Goal: Check status: Check status

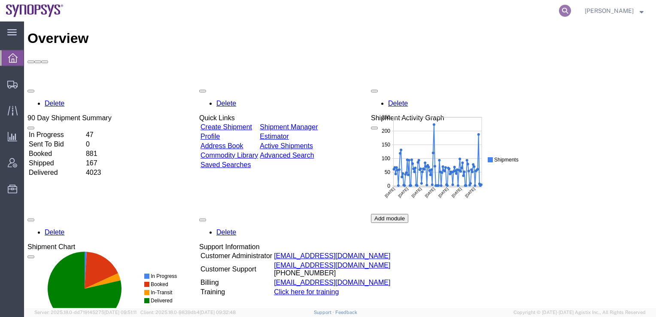
click at [571, 11] on icon at bounding box center [565, 11] width 12 height 12
paste input "56804407"
type input "56804407"
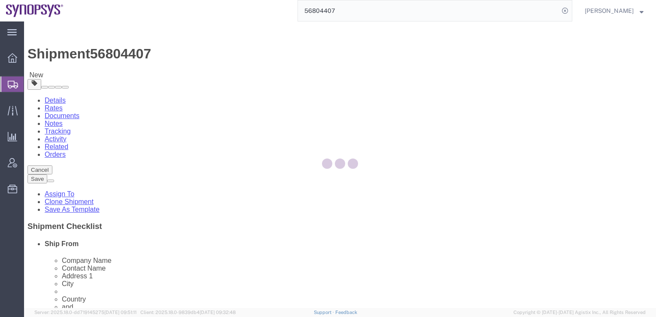
select select
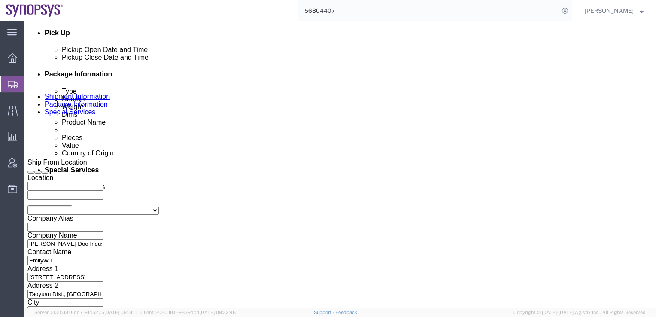
scroll to position [458, 0]
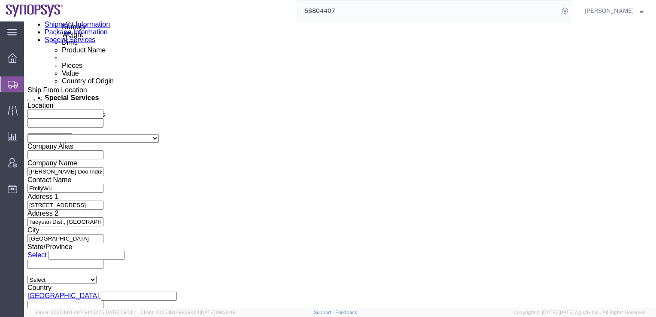
click button "Continue"
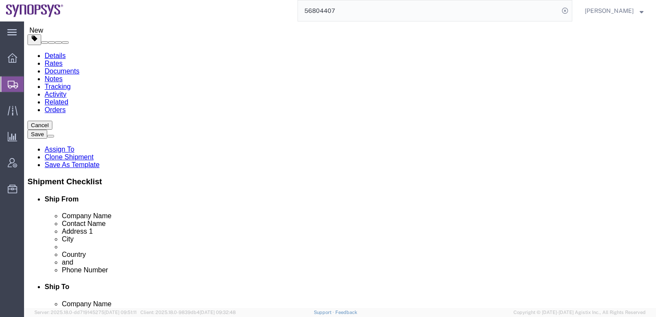
scroll to position [31, 0]
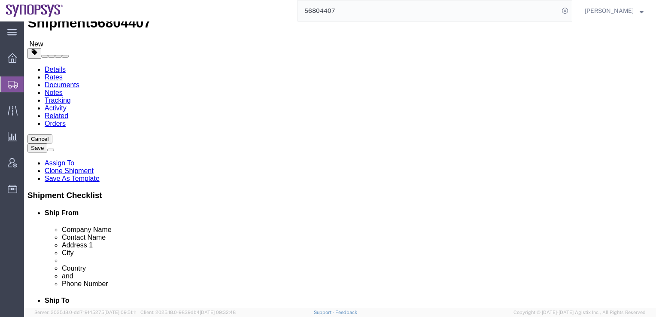
click button "Continue"
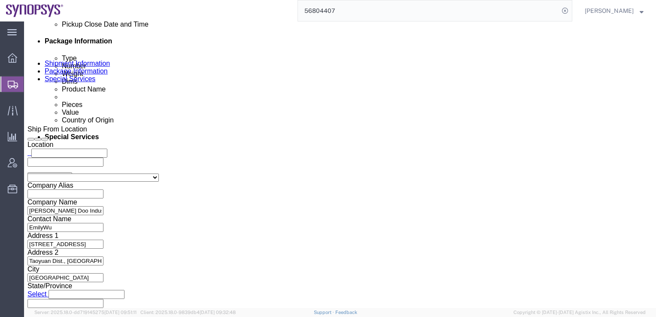
scroll to position [386, 0]
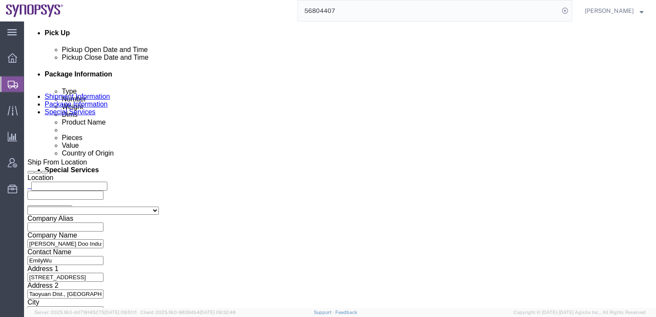
click select "Select Carriage Insurance Paid Carriage Paid To Cost and Freight Cost Insurance…"
select select "EXW"
click select "Select Carriage Insurance Paid Carriage Paid To Cost and Freight Cost Insurance…"
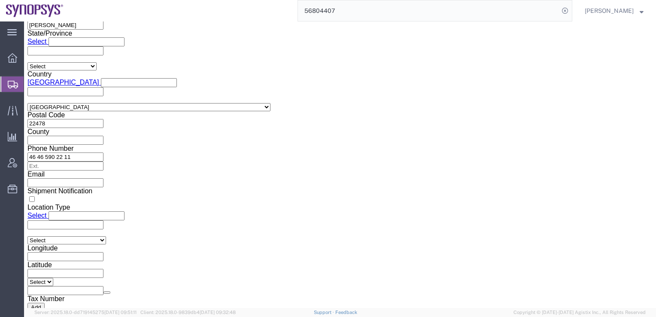
scroll to position [1144, 0]
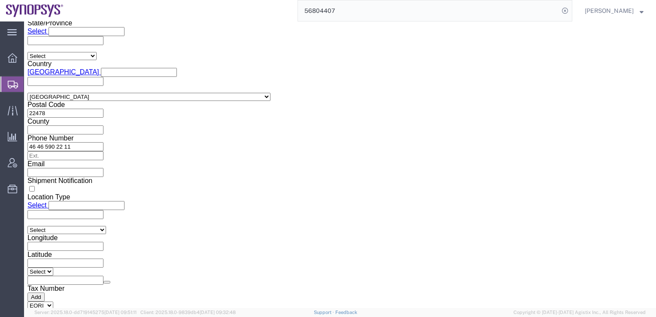
click button "Rate Shipment"
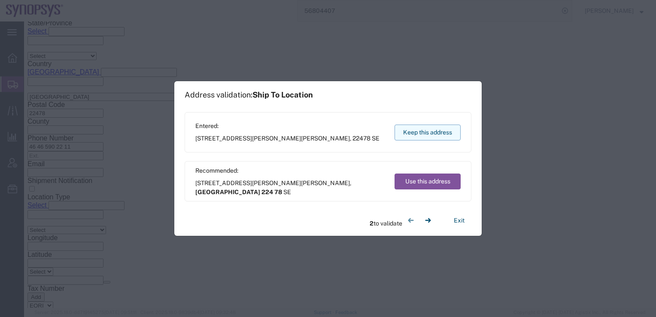
click at [423, 133] on button "Keep this address" at bounding box center [427, 132] width 66 height 16
click at [417, 137] on button "Keep this address" at bounding box center [427, 132] width 66 height 16
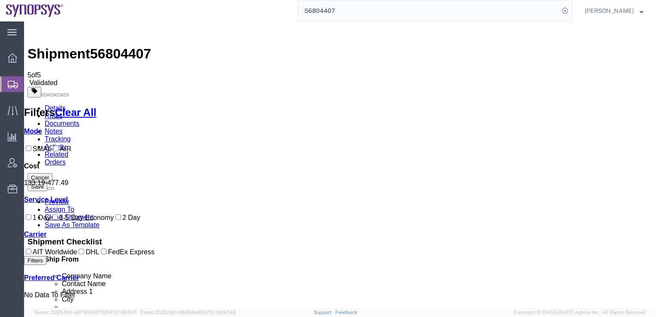
scroll to position [0, 0]
checkbox input "true"
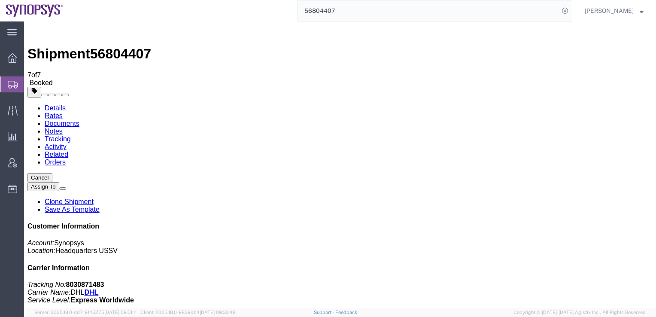
click at [45, 104] on link "Details" at bounding box center [55, 107] width 21 height 7
click link "Schedule pickup request"
click link "Orders"
click at [71, 135] on link "Tracking" at bounding box center [58, 138] width 26 height 7
click at [79, 120] on link "Documents" at bounding box center [62, 123] width 35 height 7
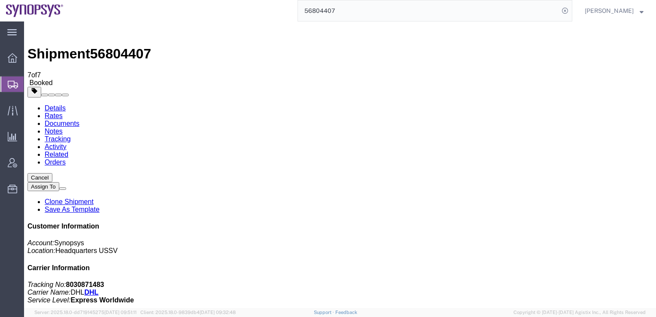
drag, startPoint x: 89, startPoint y: 52, endPoint x: 141, endPoint y: 103, distance: 73.1
click at [63, 112] on link "Rates" at bounding box center [54, 115] width 18 height 7
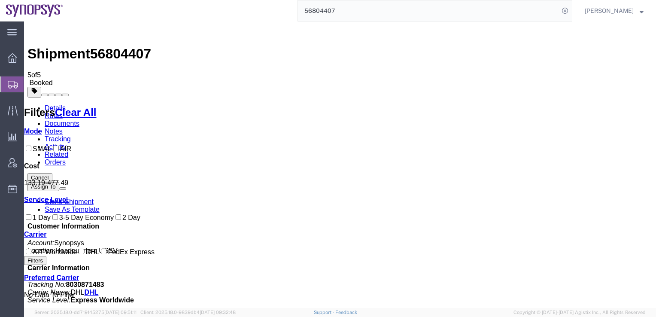
scroll to position [85, 0]
click at [48, 104] on link "Details" at bounding box center [55, 107] width 21 height 7
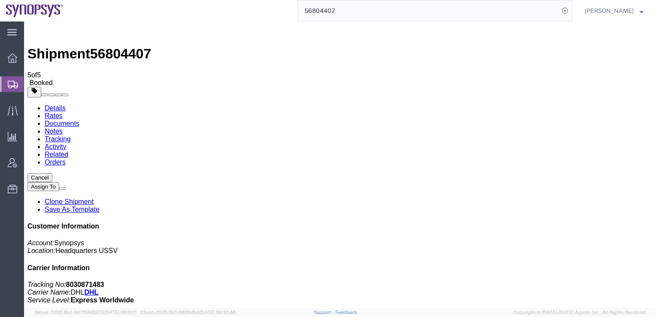
click link "Tracking"
click at [79, 120] on link "Documents" at bounding box center [62, 123] width 35 height 7
drag, startPoint x: 70, startPoint y: 167, endPoint x: 272, endPoint y: 190, distance: 202.5
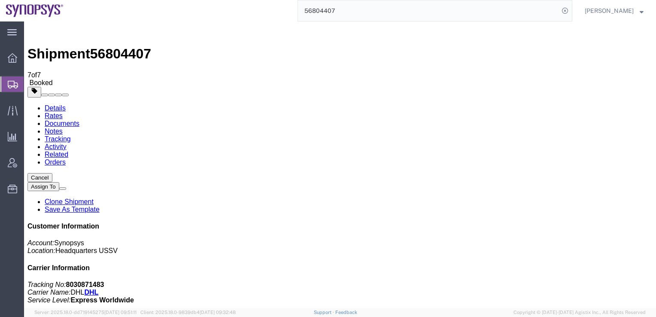
drag, startPoint x: 84, startPoint y: 202, endPoint x: 221, endPoint y: 258, distance: 147.6
click at [53, 104] on link "Details" at bounding box center [55, 107] width 21 height 7
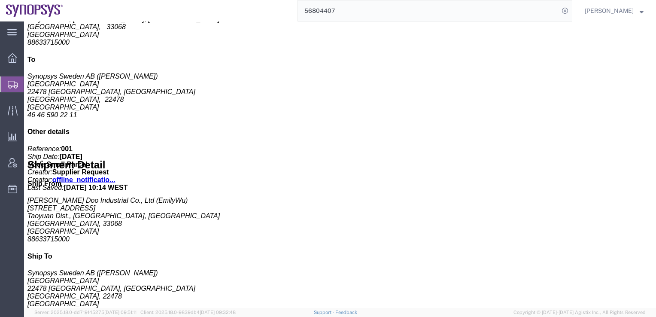
scroll to position [357, 0]
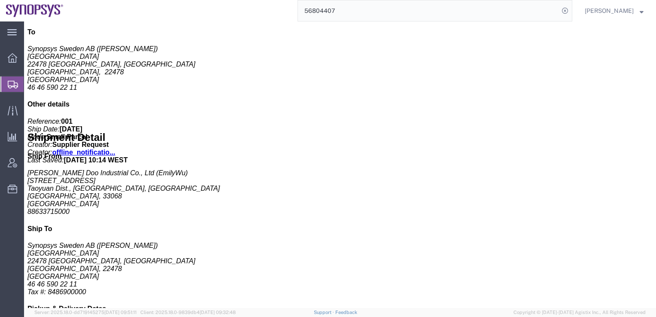
drag, startPoint x: 325, startPoint y: 252, endPoint x: 236, endPoint y: 251, distance: 88.8
click div "Requester Info Account Number: (EmilyWu) 88633715000 emilywu@tonglaydoo.com.tw"
copy address "emilywu@tonglaydoo.com.tw"
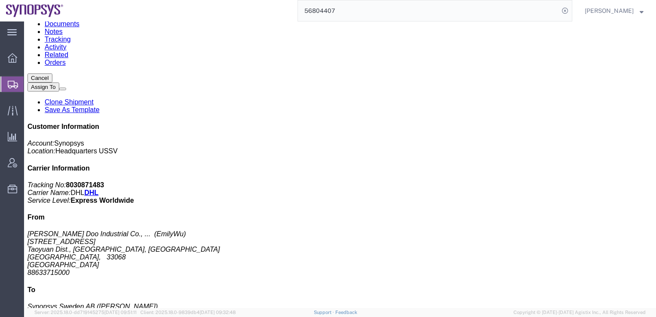
scroll to position [228, 0]
